Goal: Information Seeking & Learning: Learn about a topic

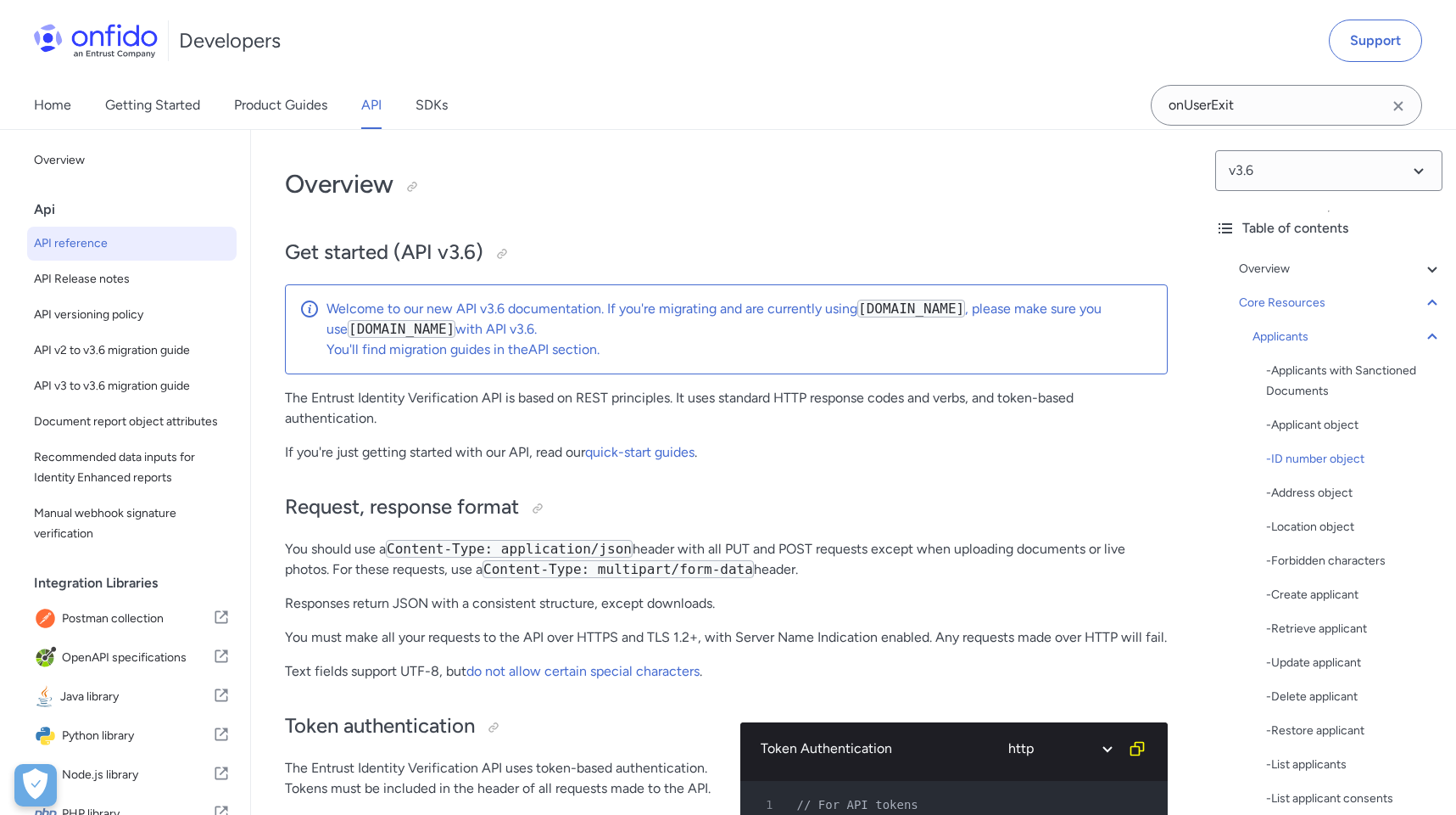
select select "http"
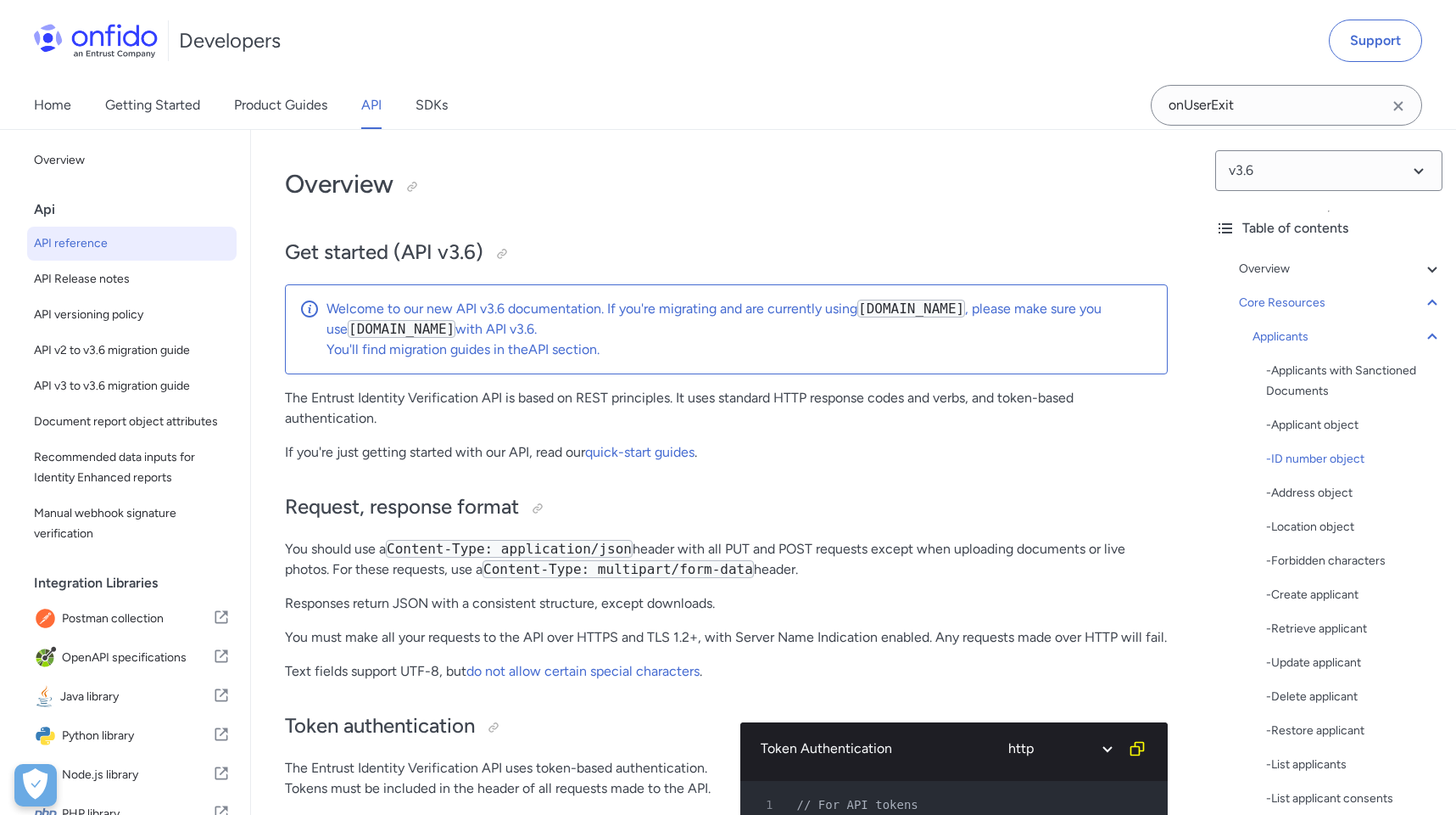
select select "http"
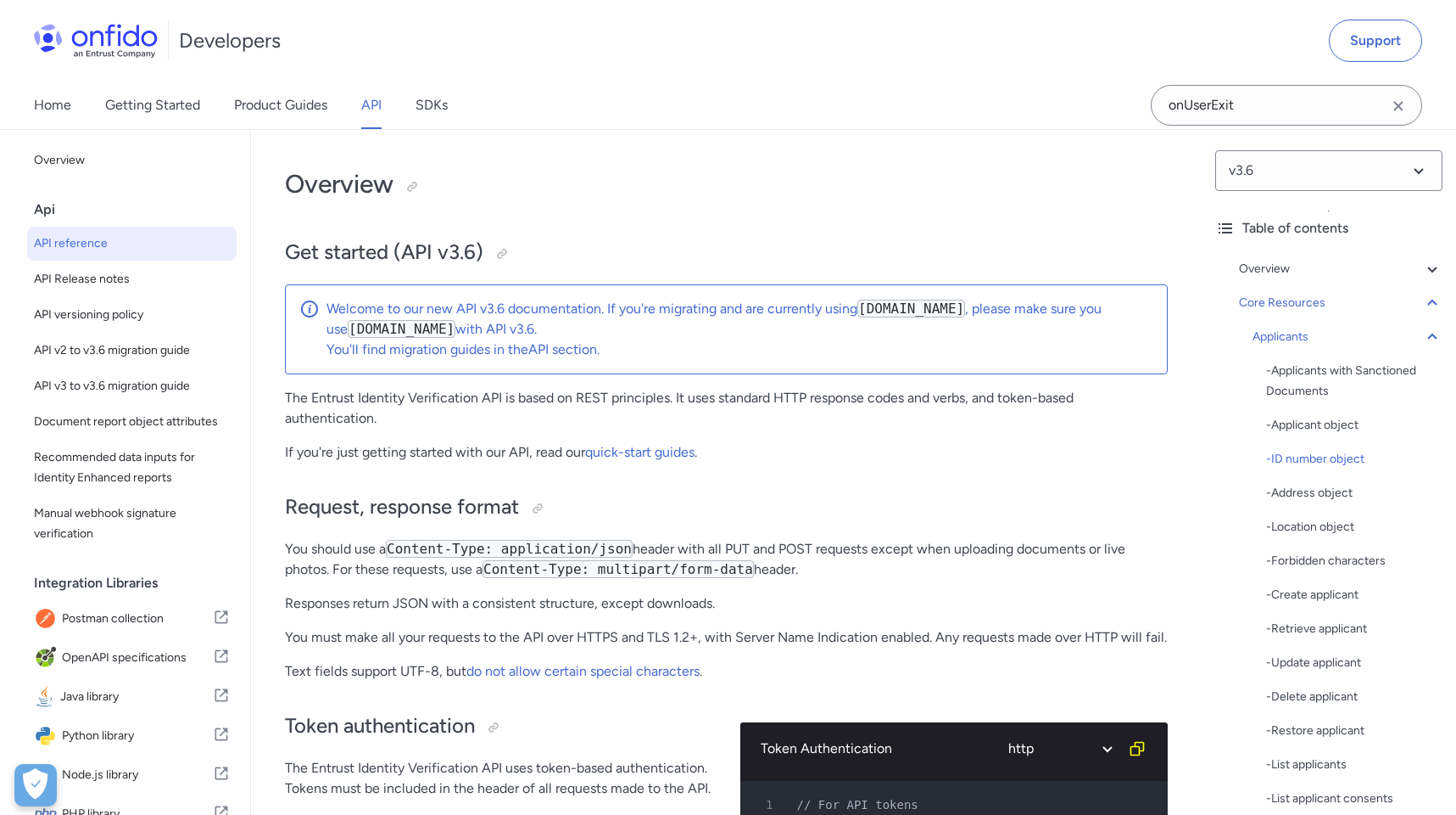
select select "http"
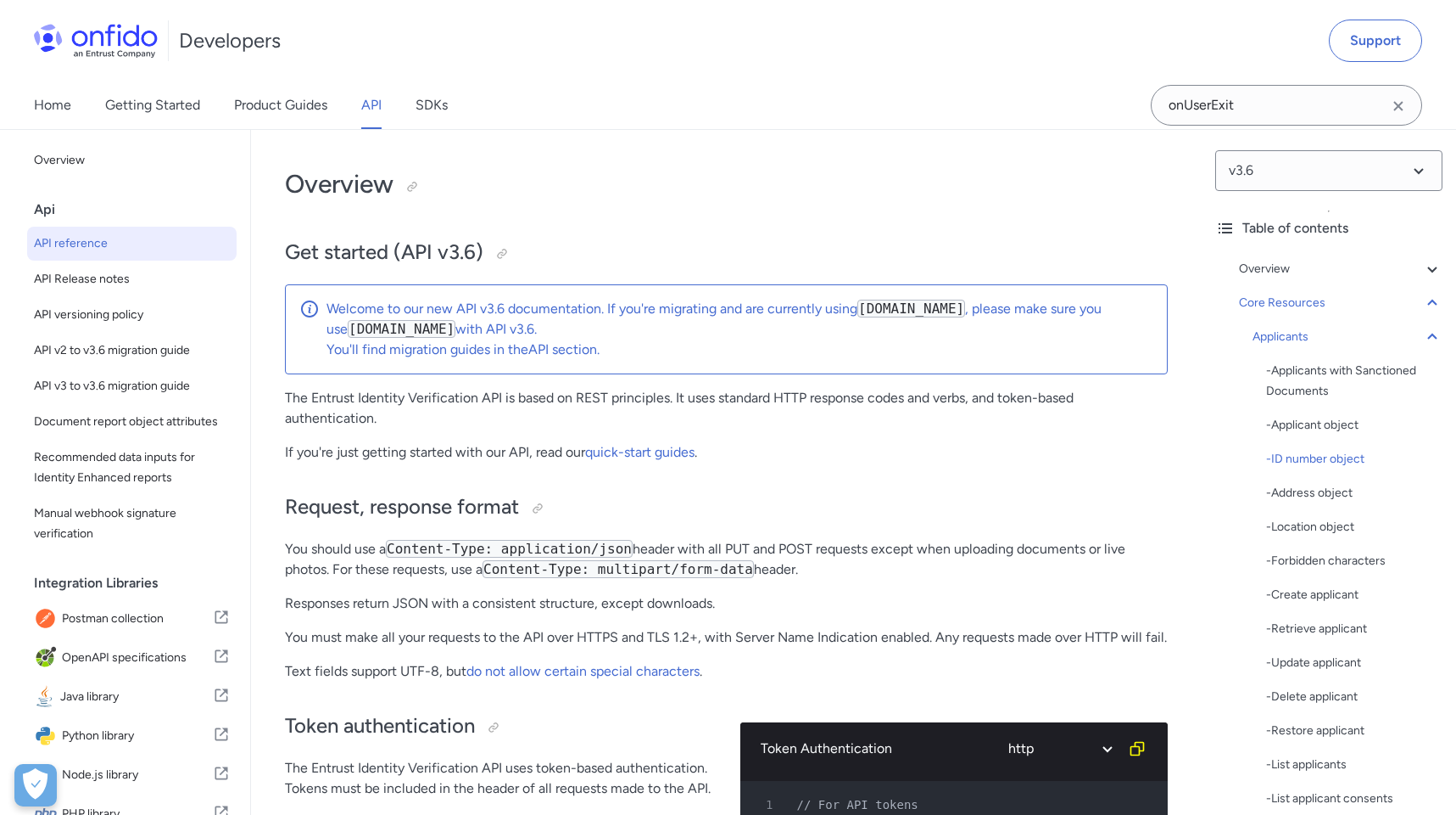
select select "http"
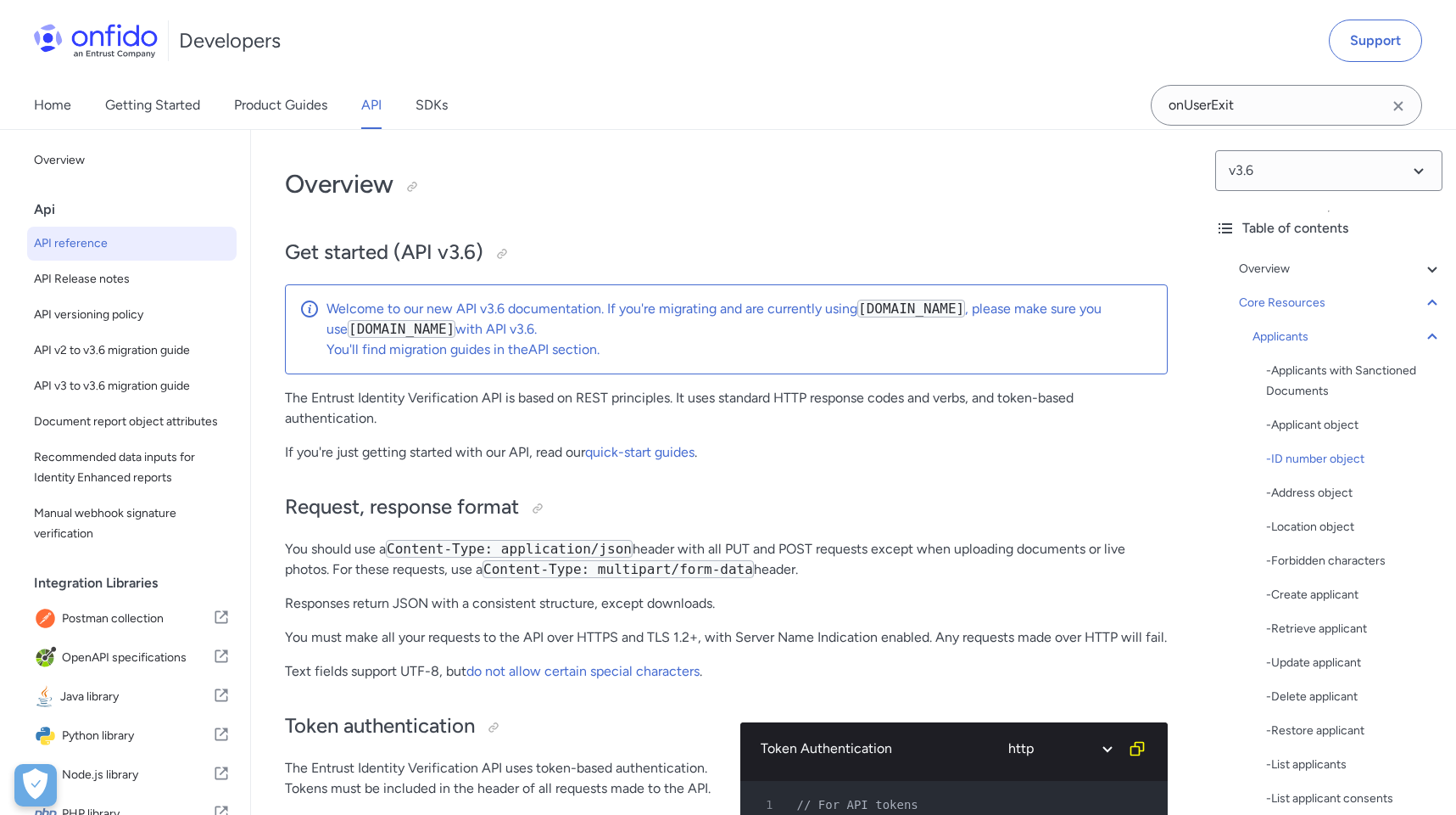
select select "http"
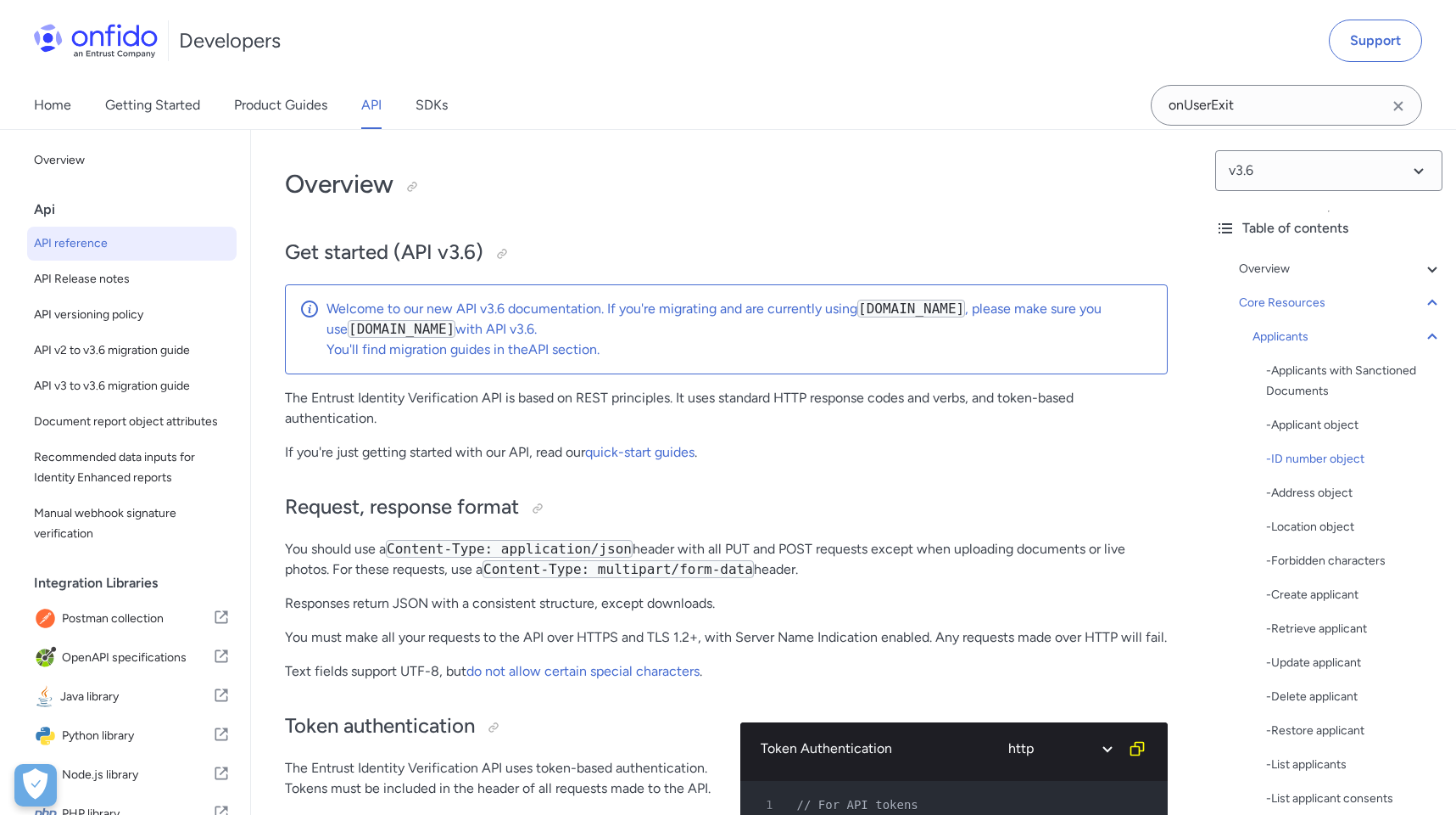
select select "http"
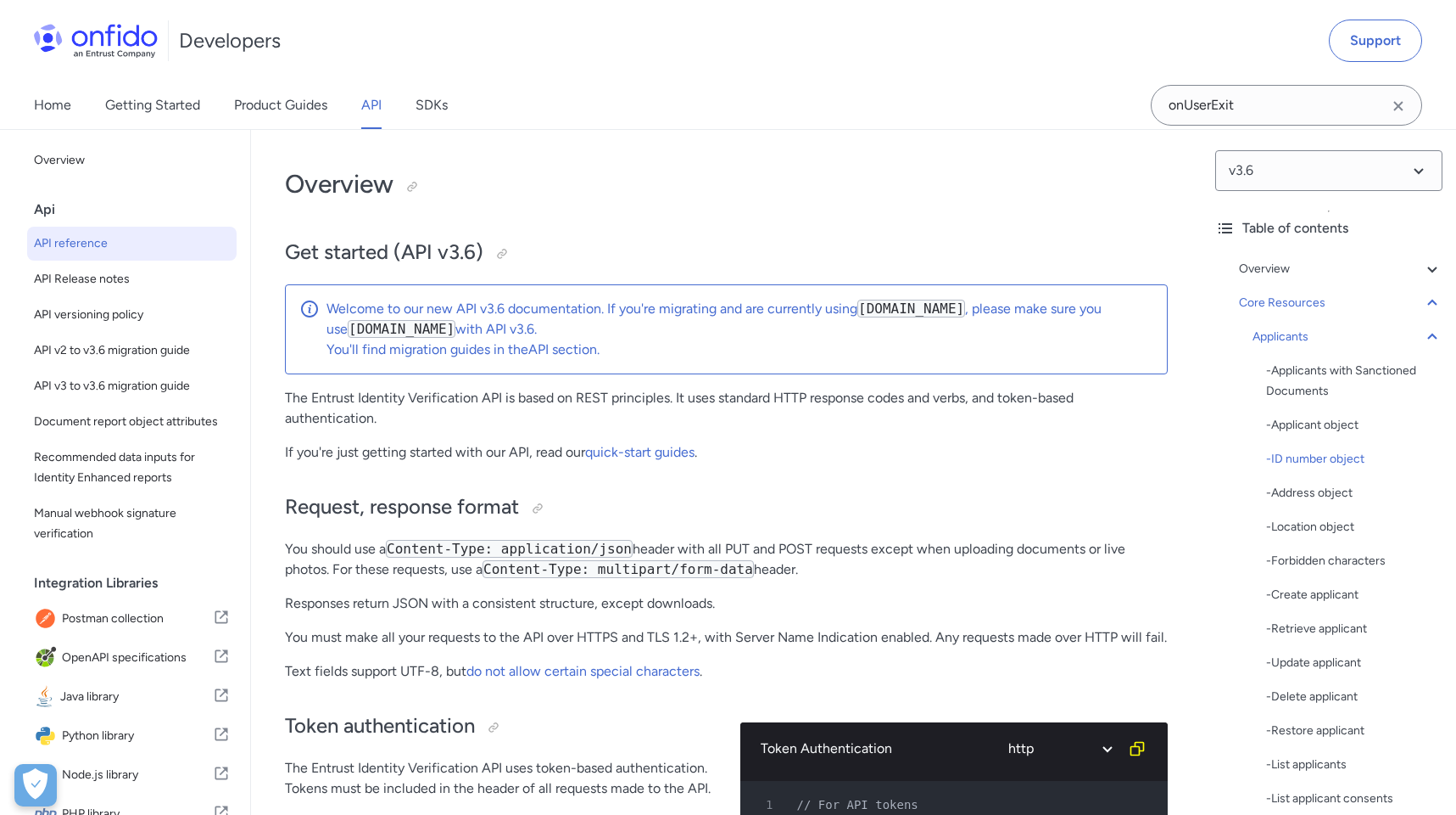
select select "http"
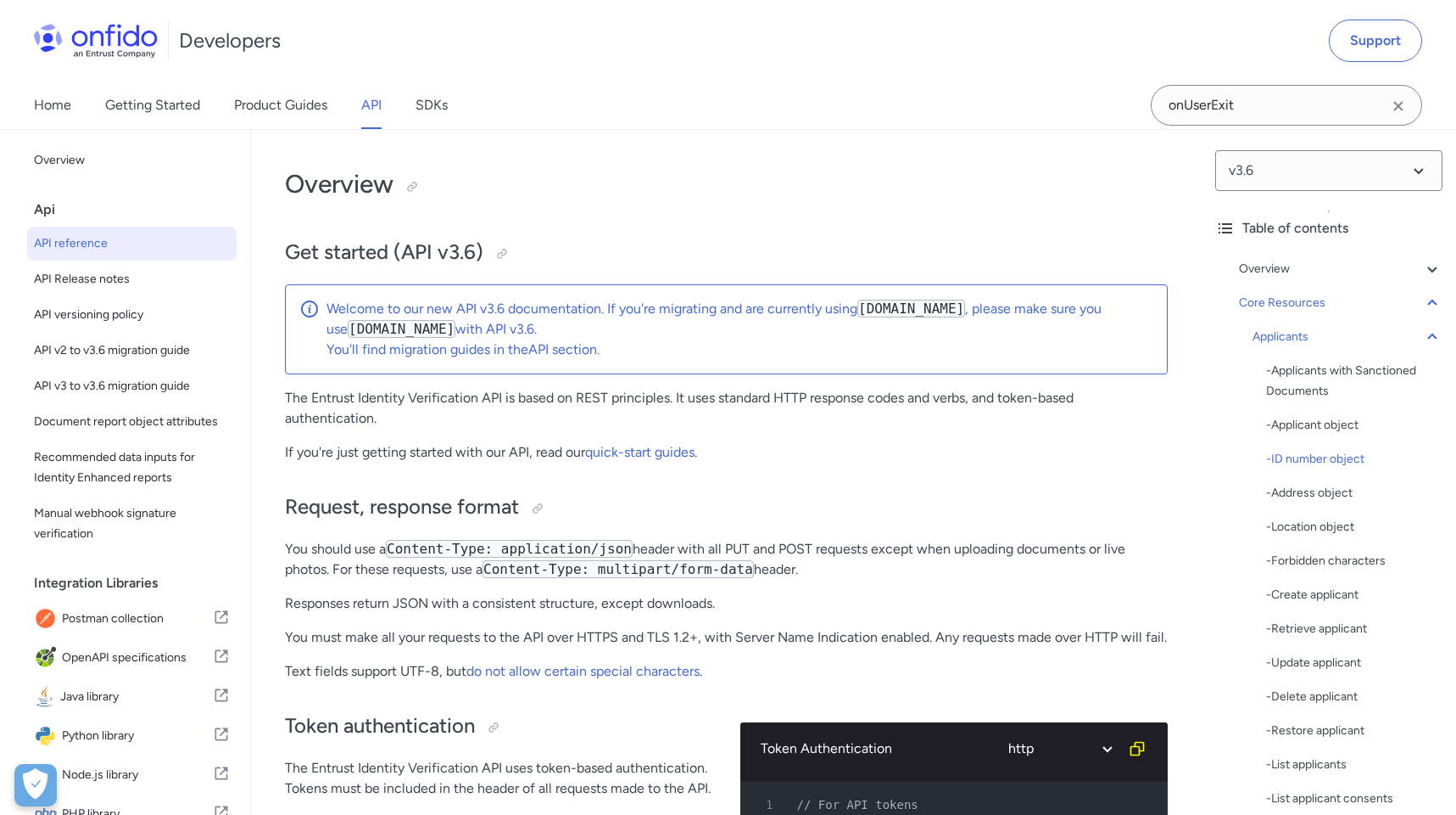
select select "http"
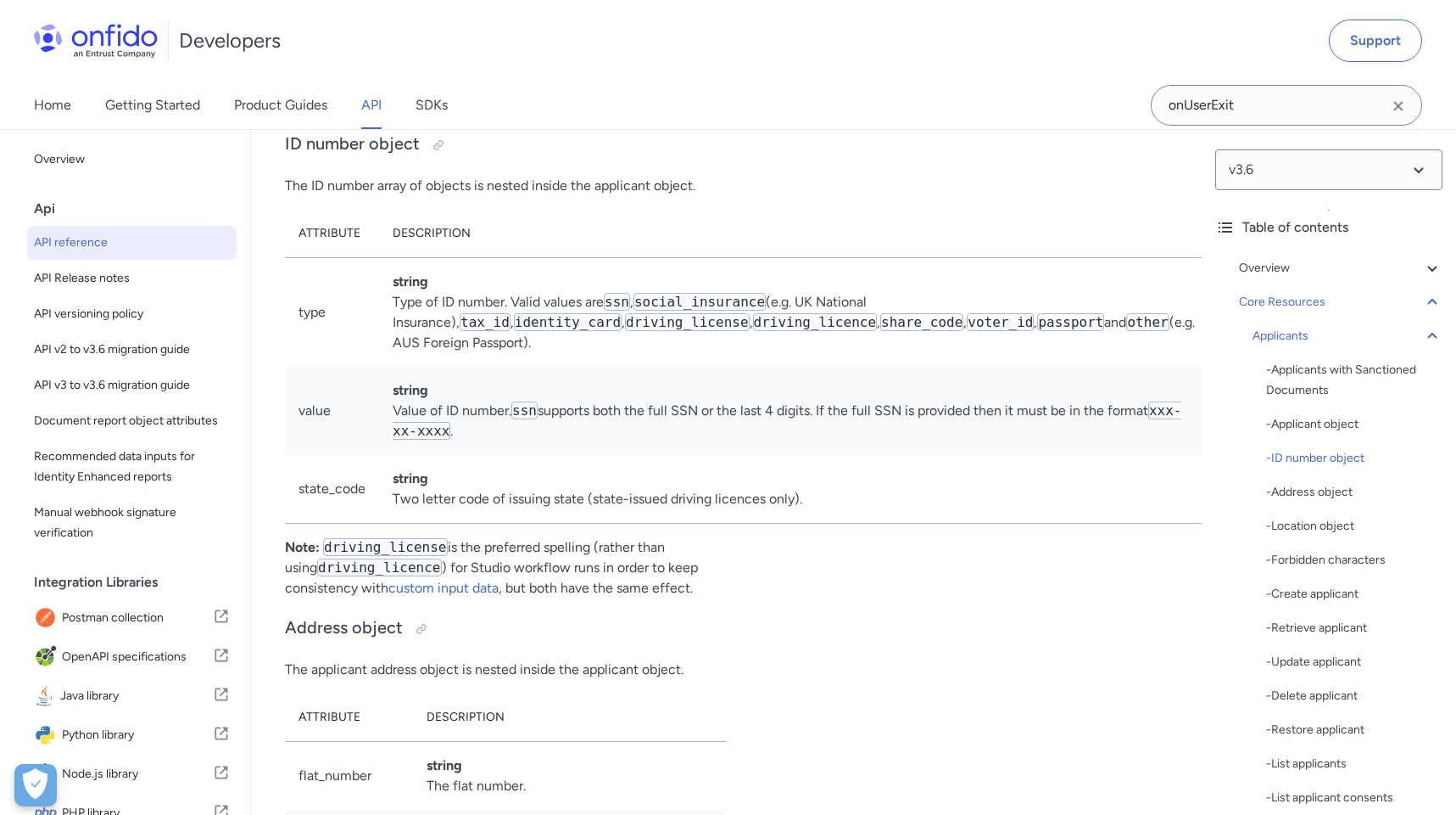
scroll to position [184, 0]
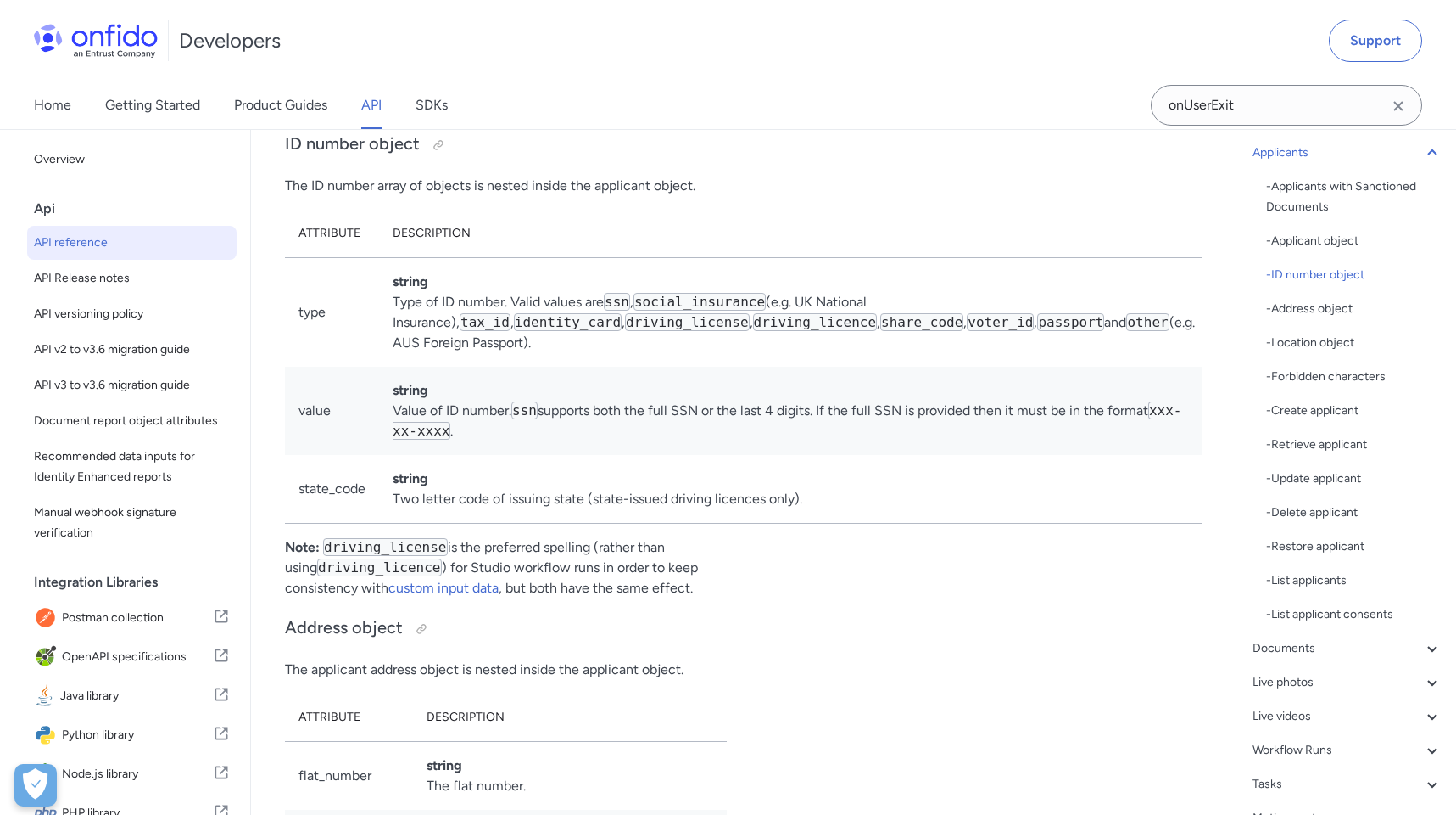
click at [902, 69] on div "Developers Support" at bounding box center [728, 40] width 1456 height 81
